Goal: Find specific fact: Find specific fact

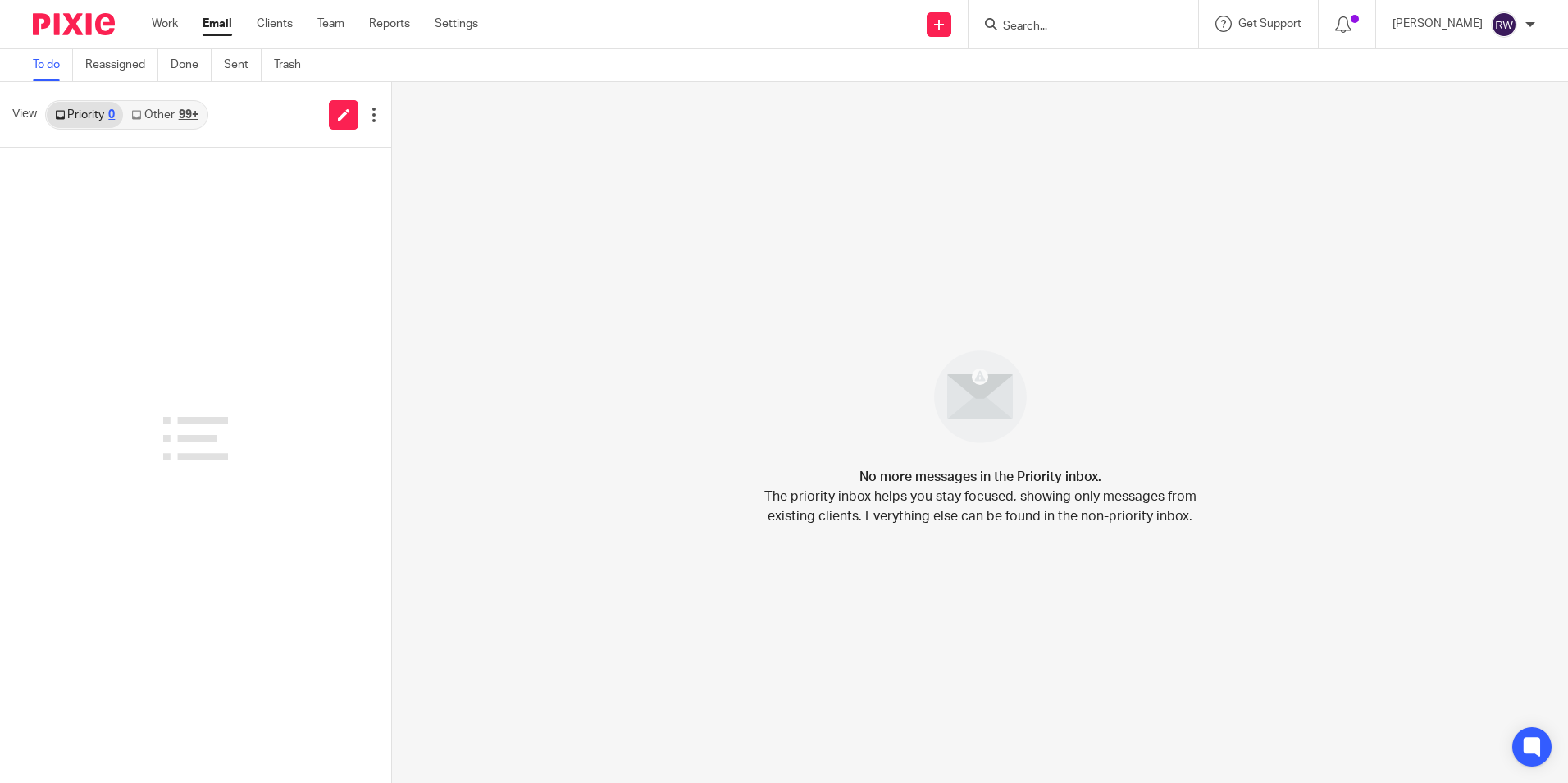
click at [1054, 25] on input "Search" at bounding box center [1075, 27] width 148 height 15
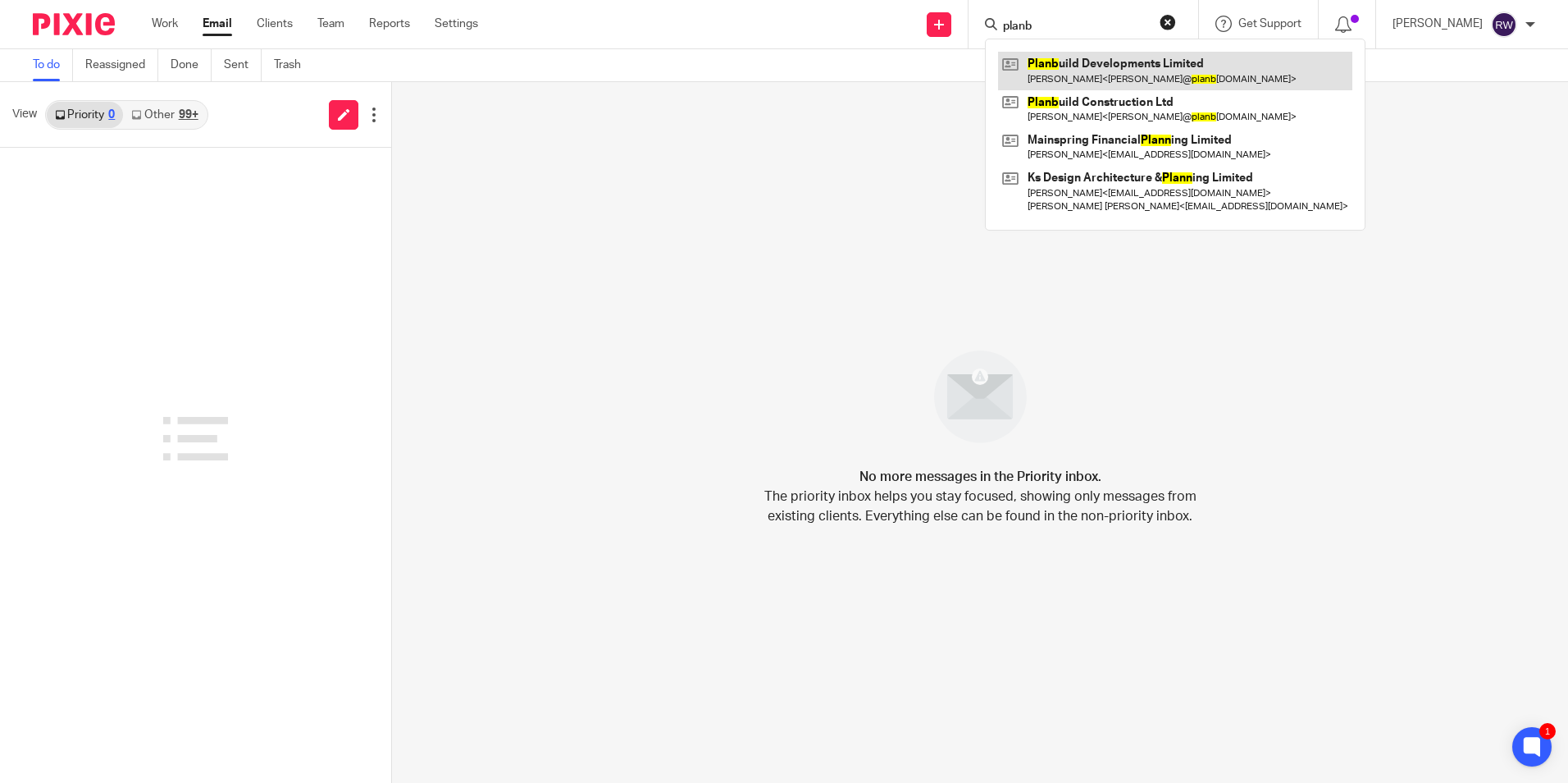
type input "planb"
click at [1090, 69] on link at bounding box center [1175, 70] width 354 height 38
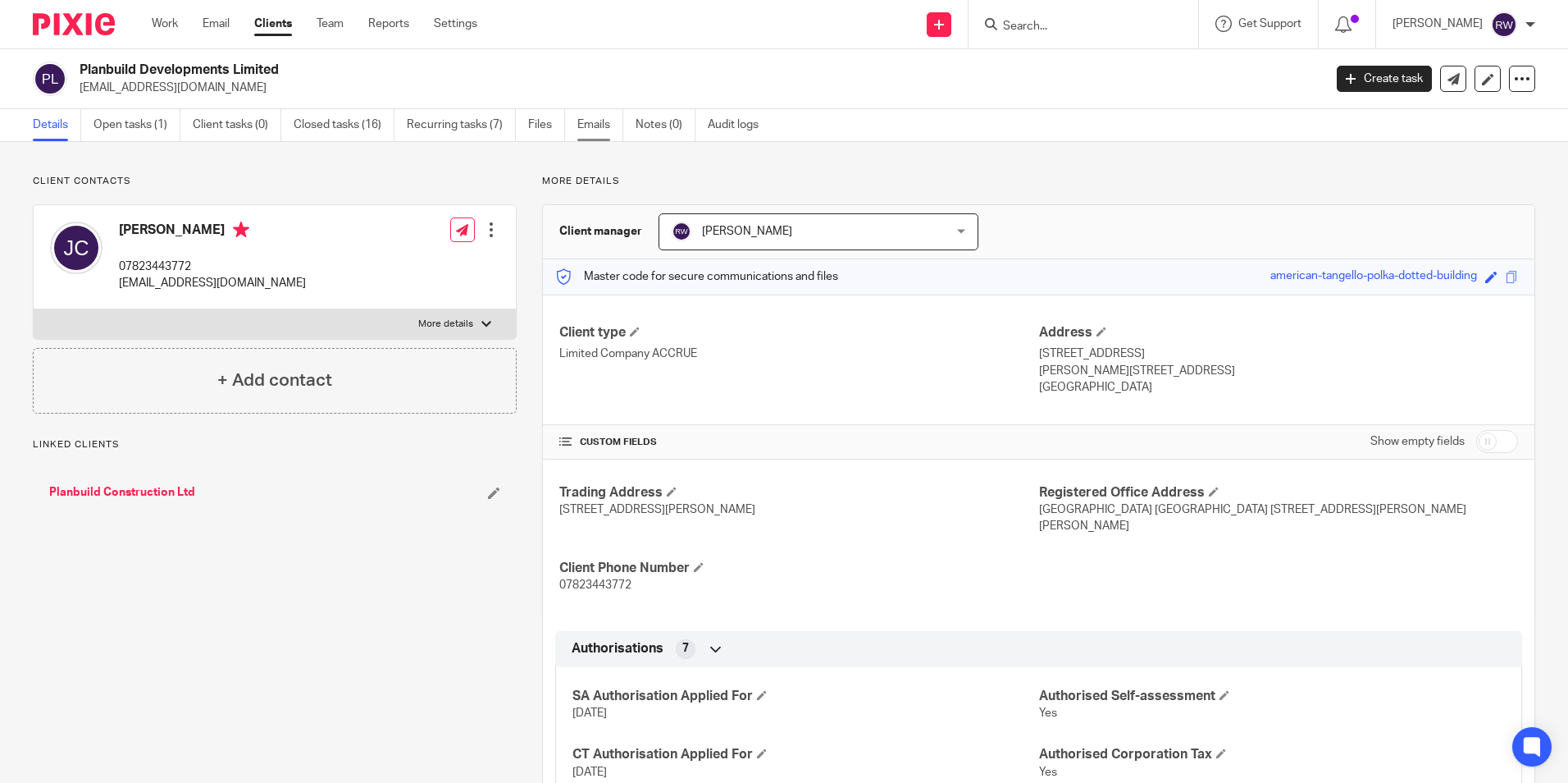
click at [580, 126] on link "Emails" at bounding box center [600, 125] width 46 height 32
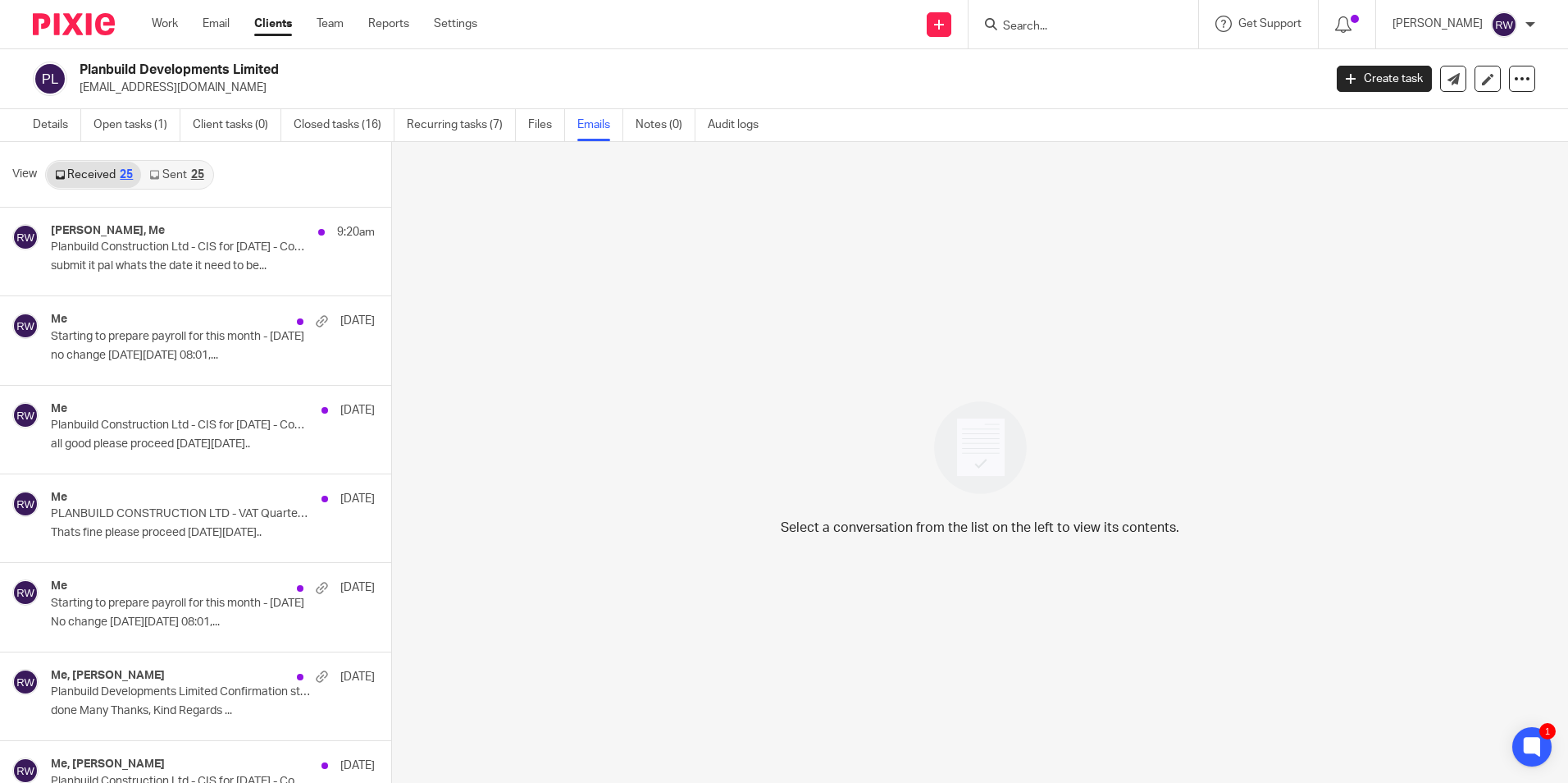
click at [183, 181] on link "Sent 25" at bounding box center [176, 175] width 70 height 26
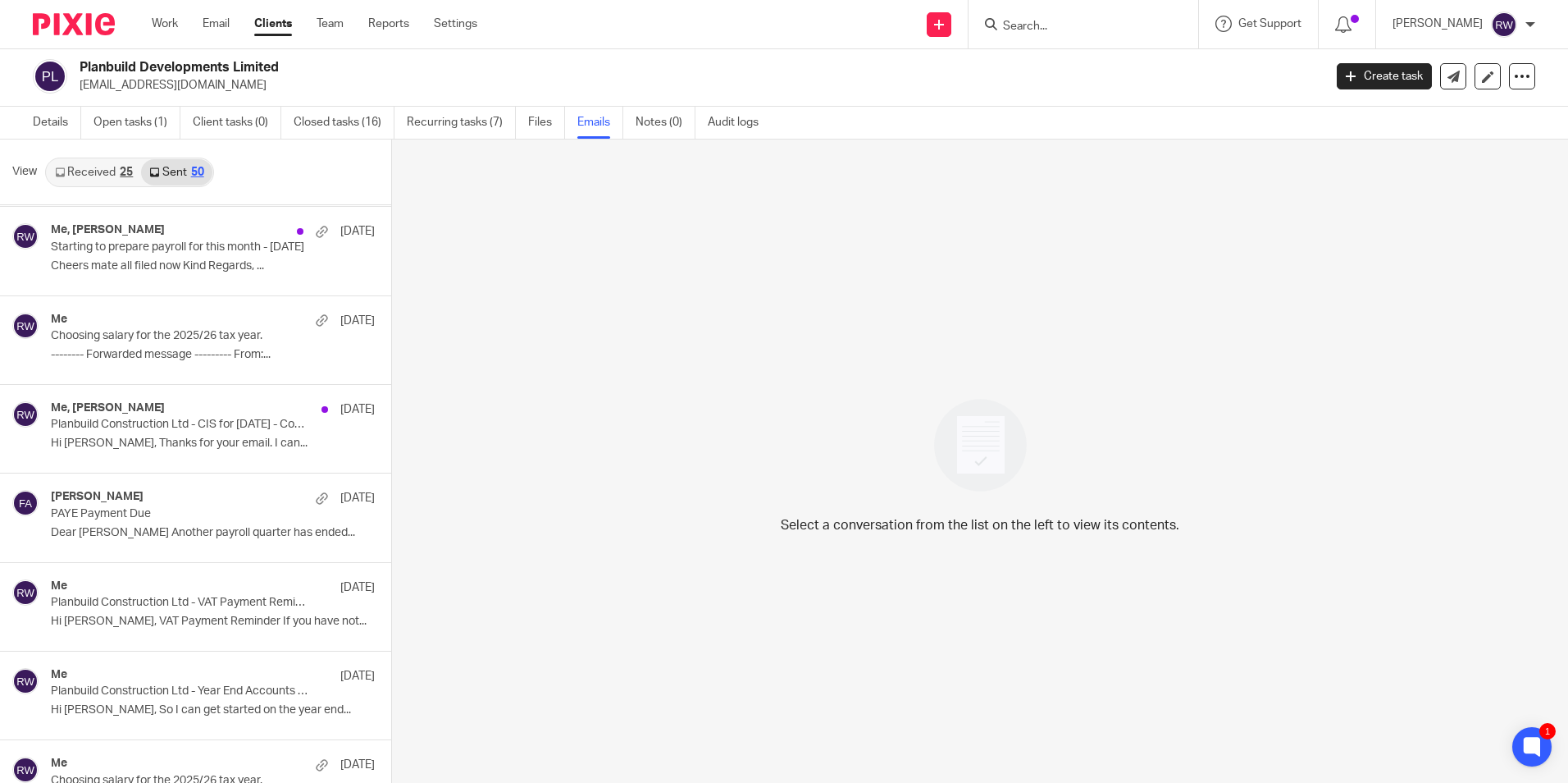
scroll to position [1805, 0]
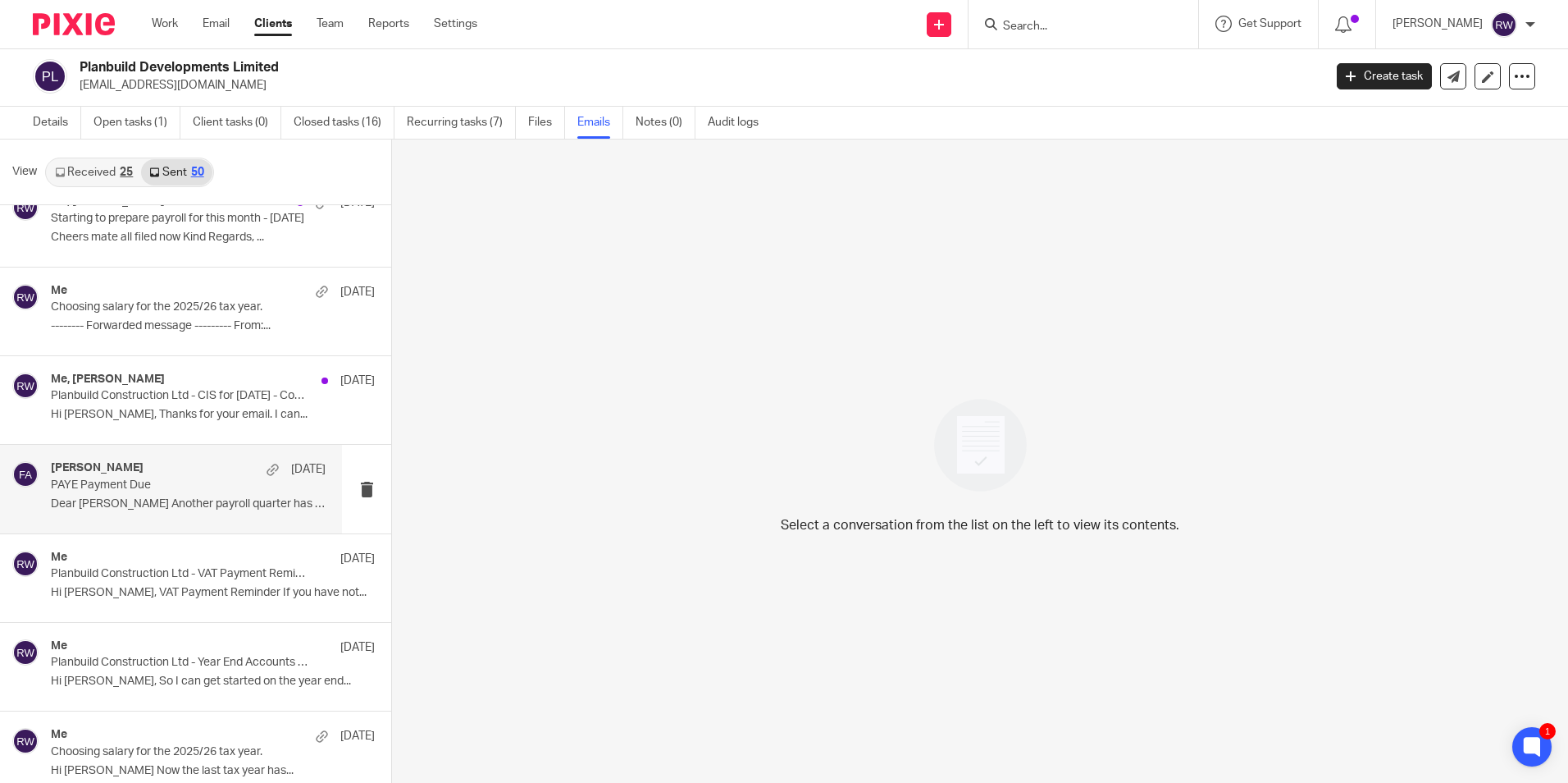
click at [191, 481] on p "PAYE Payment Due" at bounding box center [161, 485] width 220 height 14
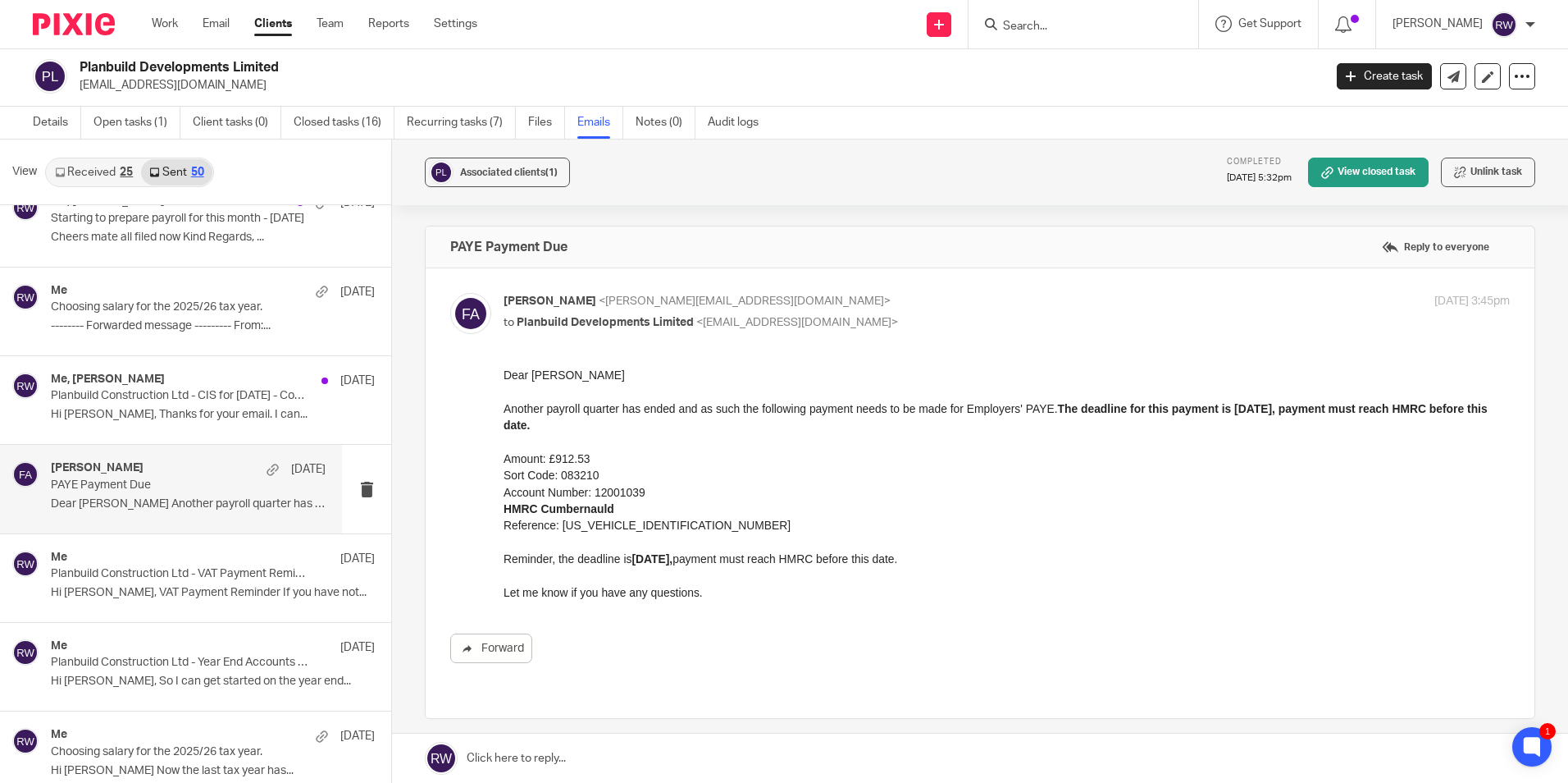
scroll to position [0, 0]
drag, startPoint x: 691, startPoint y: 527, endPoint x: 496, endPoint y: 466, distance: 204.3
click html "Dear Josh Another payroll quarter has ended and as such the following payment n…"
drag, startPoint x: 496, startPoint y: 466, endPoint x: 554, endPoint y: 465, distance: 58.0
copy div "Amount: £912.53 Sort Code: 083210 Account Number: 12001039 HMRC Cumbernauld Ref…"
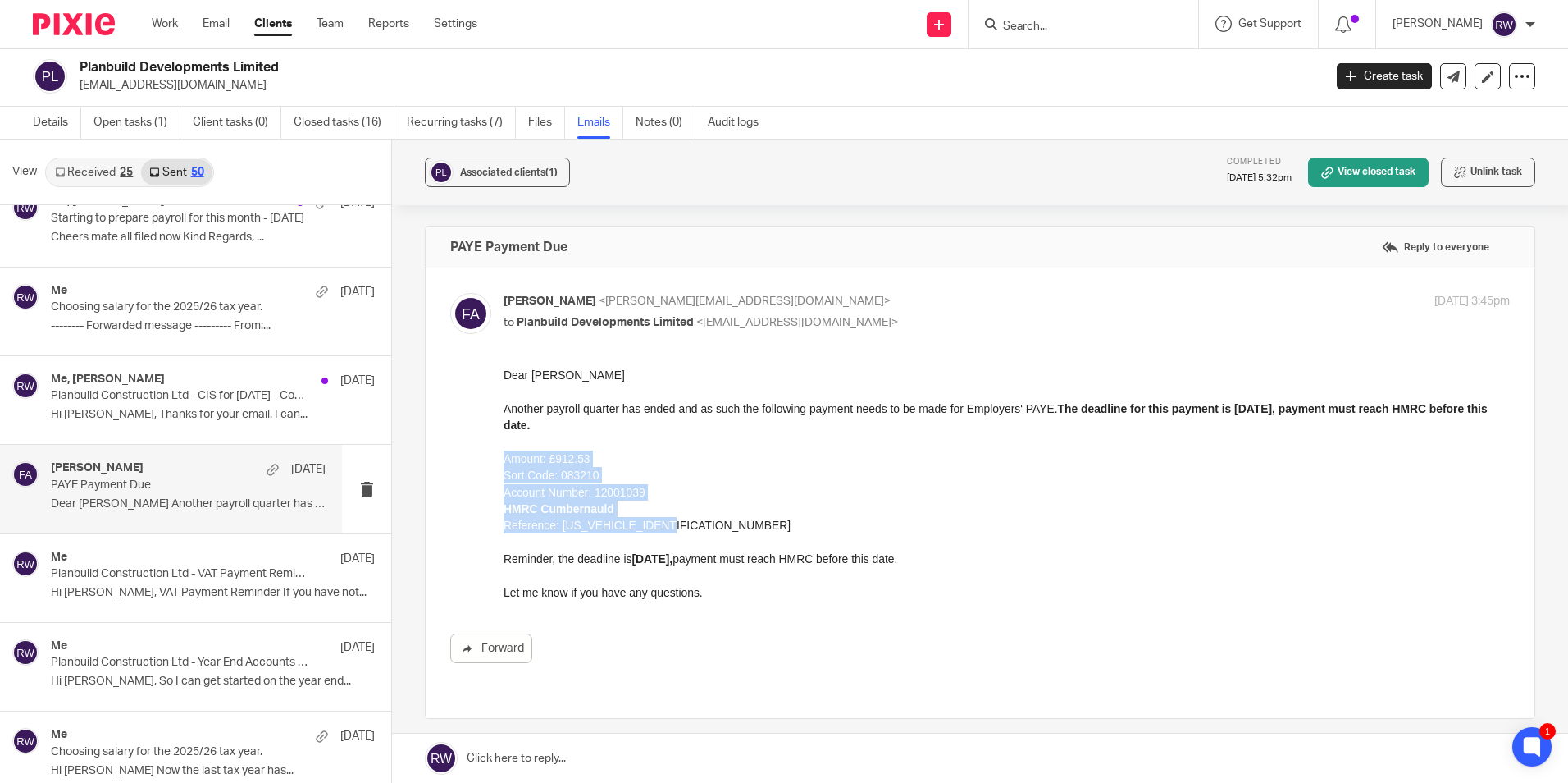
copy div "Amount: £912.53 Sort Code: 083210 Account Number: 12001039 HMRC Cumbernauld Ref…"
